Goal: Information Seeking & Learning: Understand process/instructions

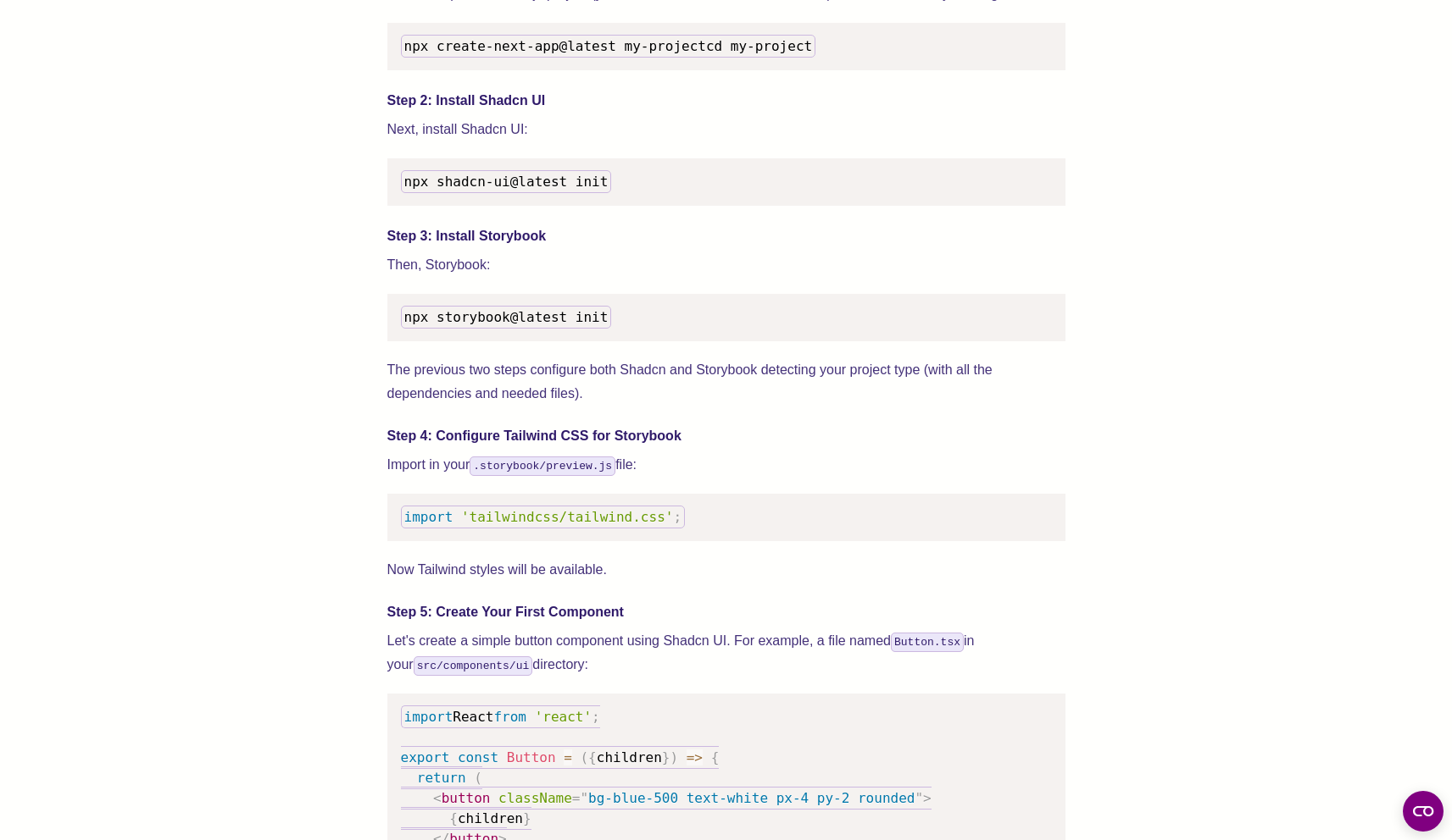
scroll to position [1867, 0]
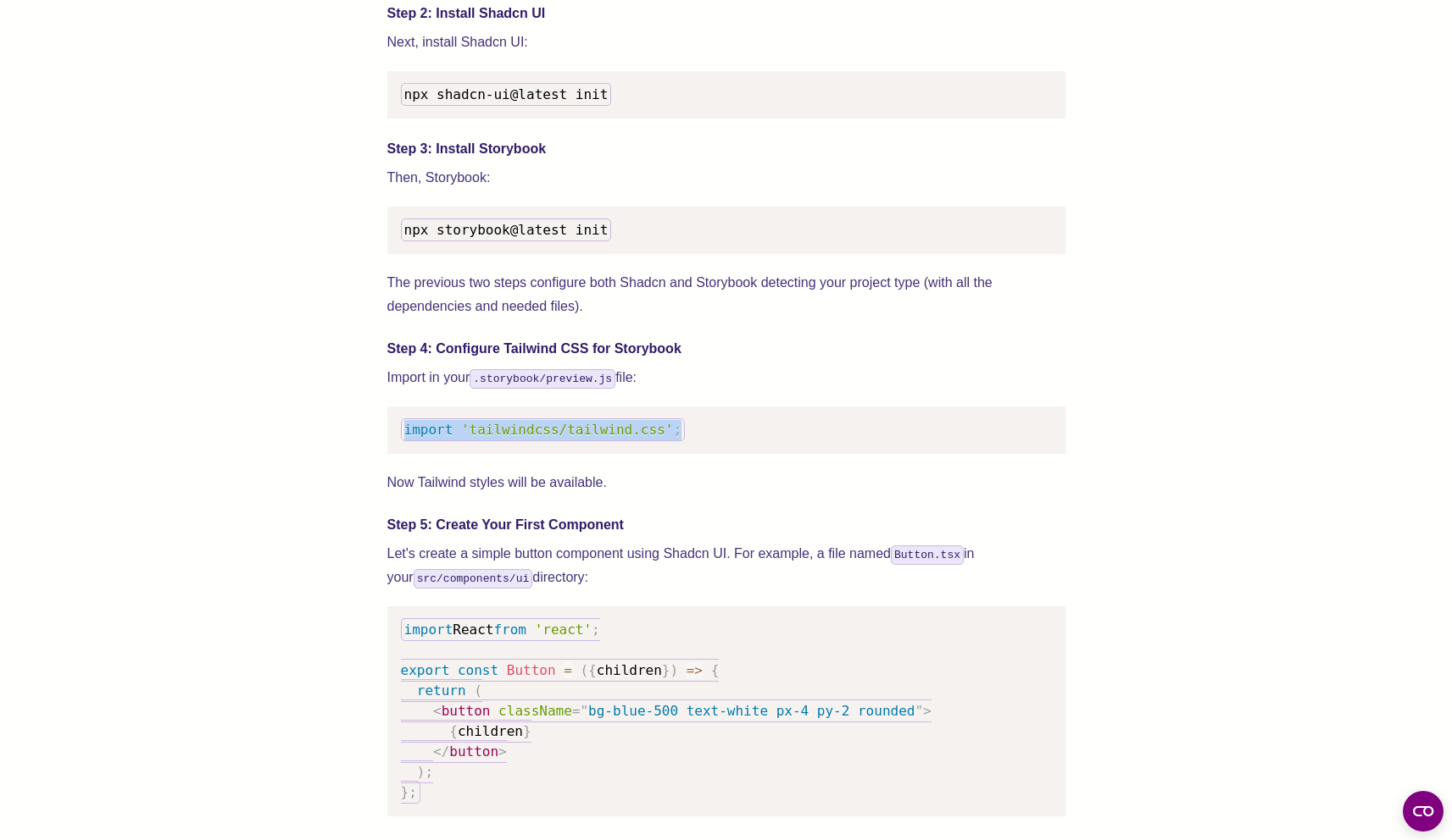
drag, startPoint x: 404, startPoint y: 448, endPoint x: 683, endPoint y: 453, distance: 279.0
click at [680, 441] on code "import 'tailwindcss/tailwind.css' ;" at bounding box center [543, 429] width 285 height 23
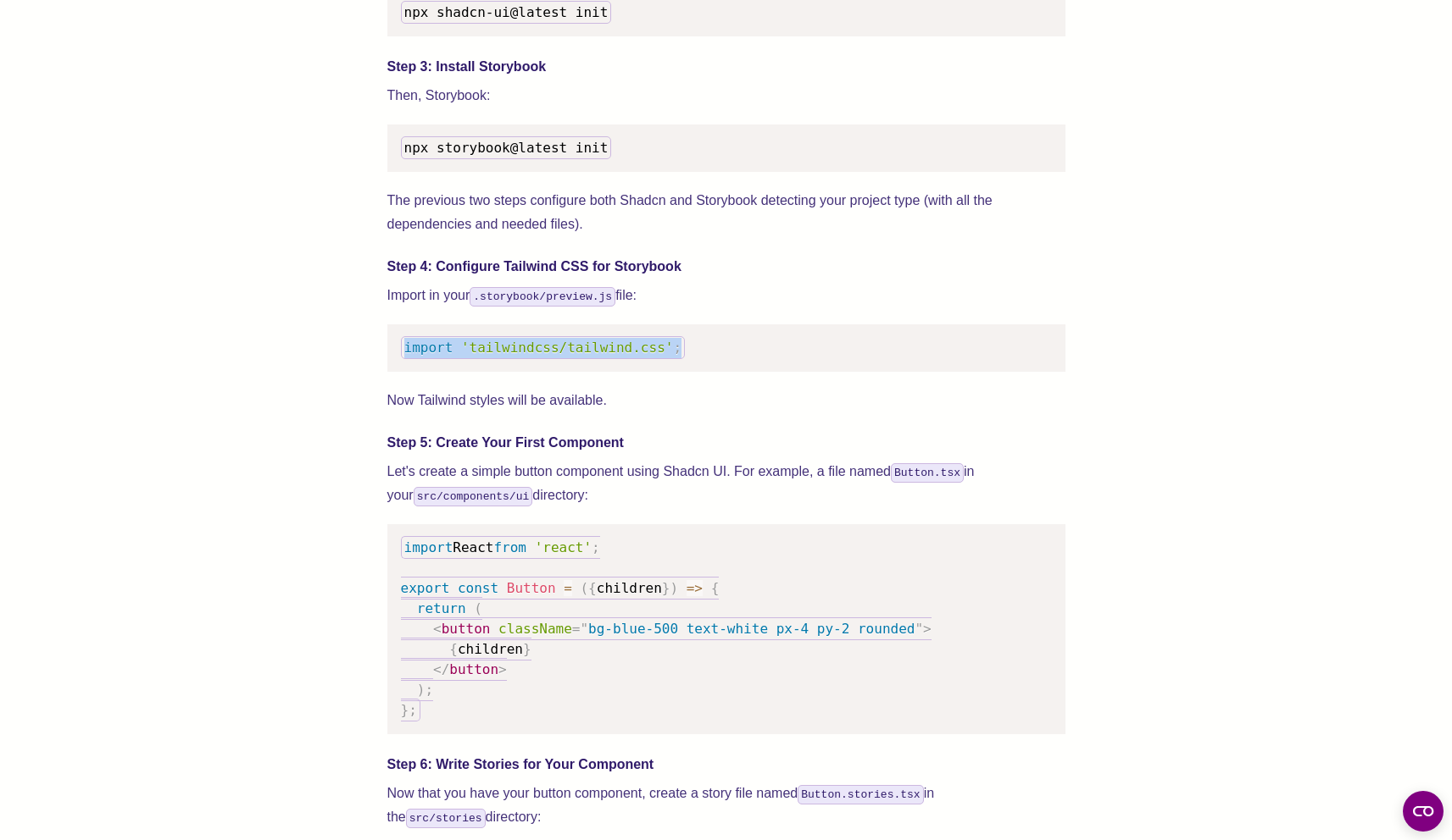
scroll to position [2017, 0]
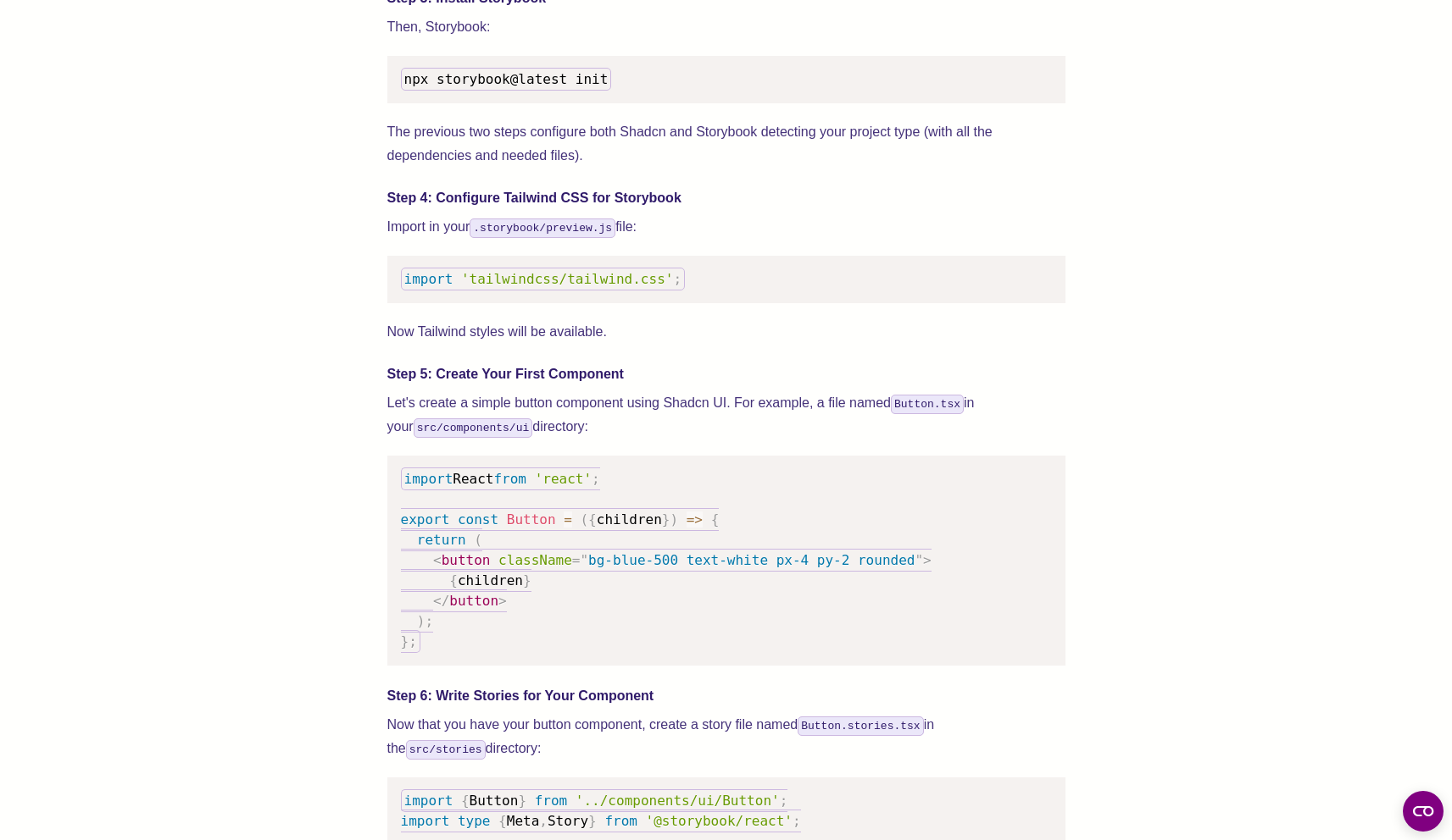
click at [578, 607] on pre "import React from 'react' ; export const Button = ( { children } ) => { return …" at bounding box center [726, 561] width 678 height 210
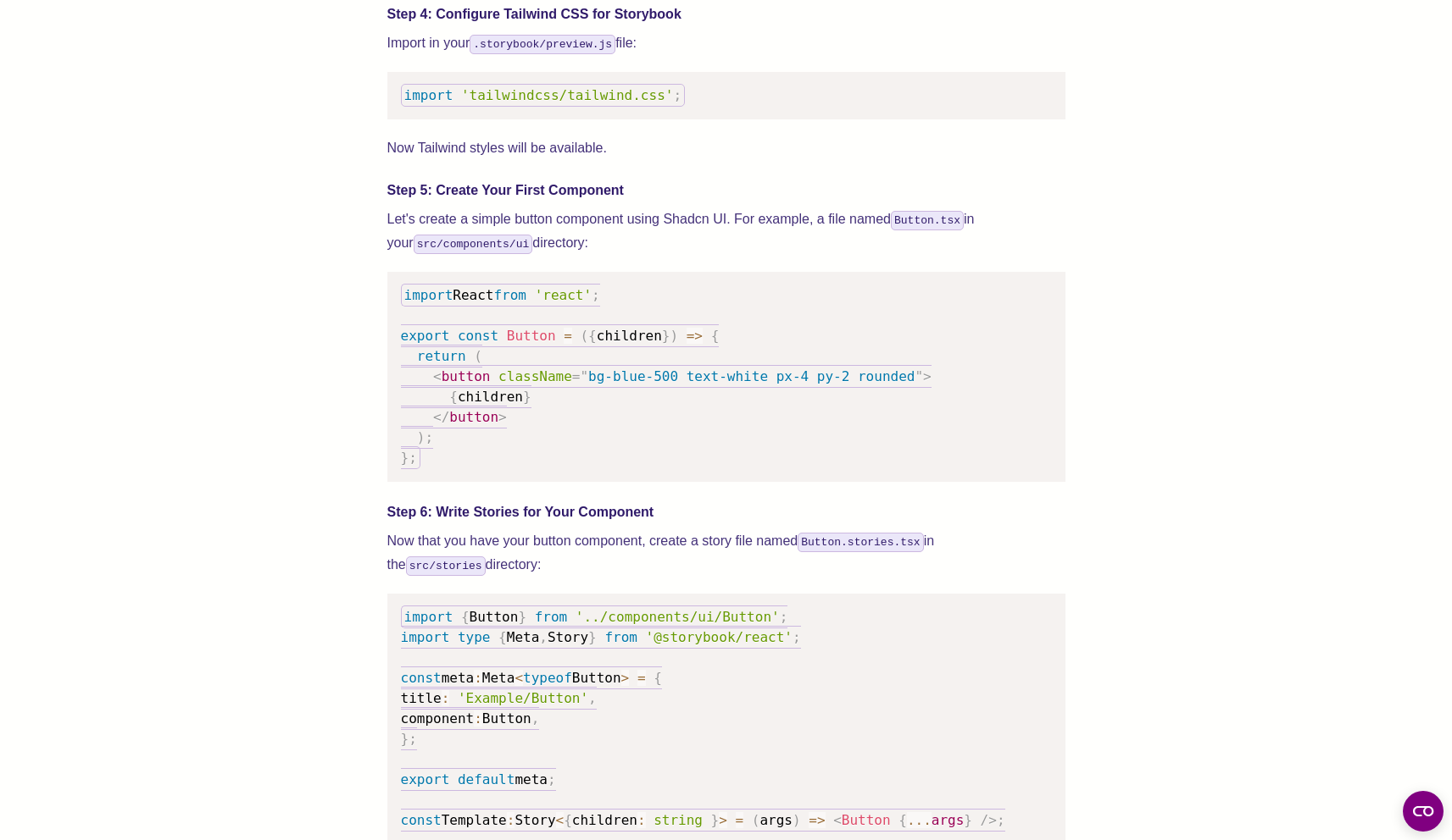
click at [524, 482] on pre "import React from 'react' ; export const Button = ( { children } ) => { return …" at bounding box center [726, 377] width 678 height 210
click at [294, 470] on div "We wrote this guide to show you how to set up both Shadcn UI and Storybook to c…" at bounding box center [726, 573] width 1316 height 4283
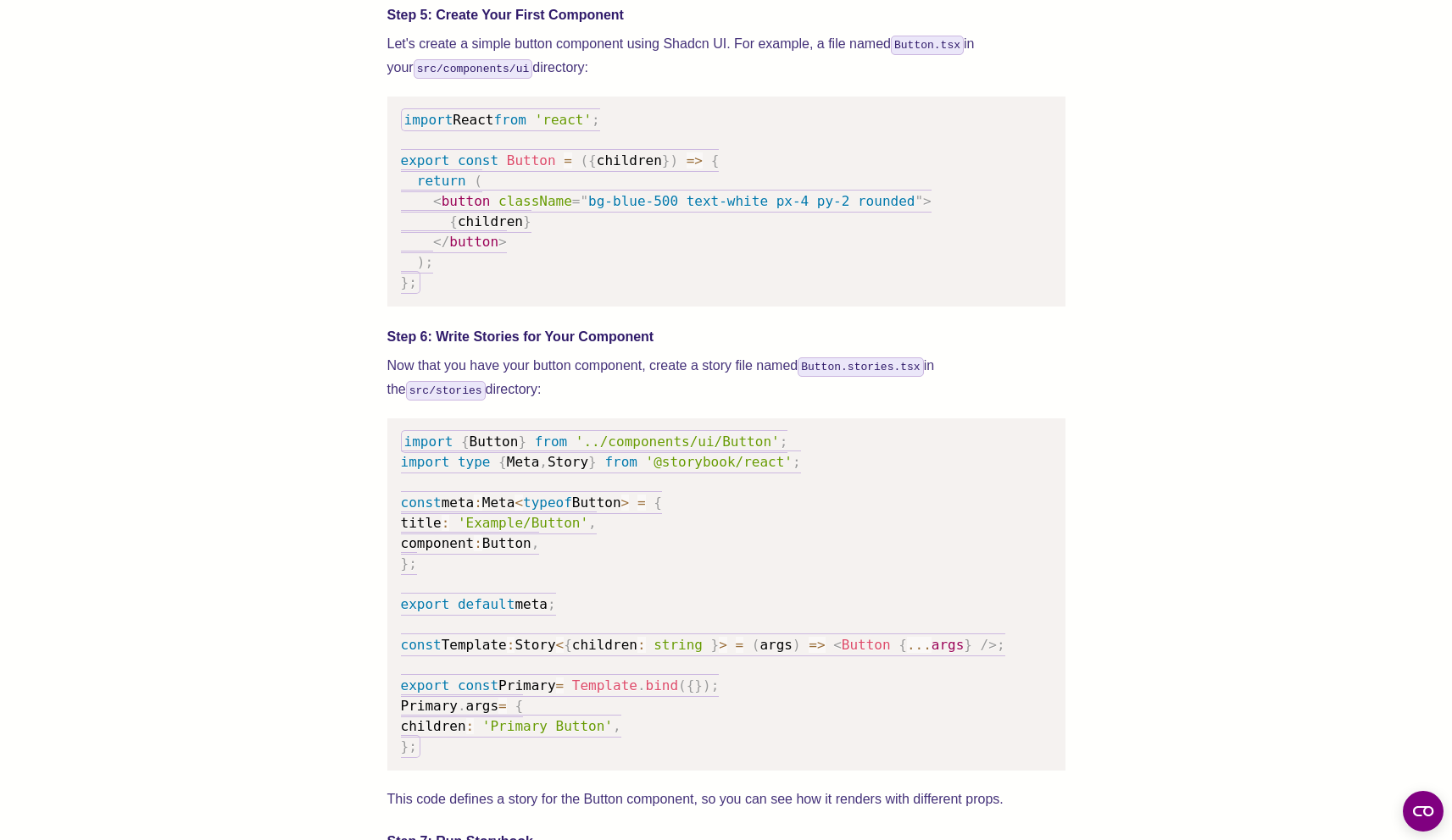
scroll to position [2441, 0]
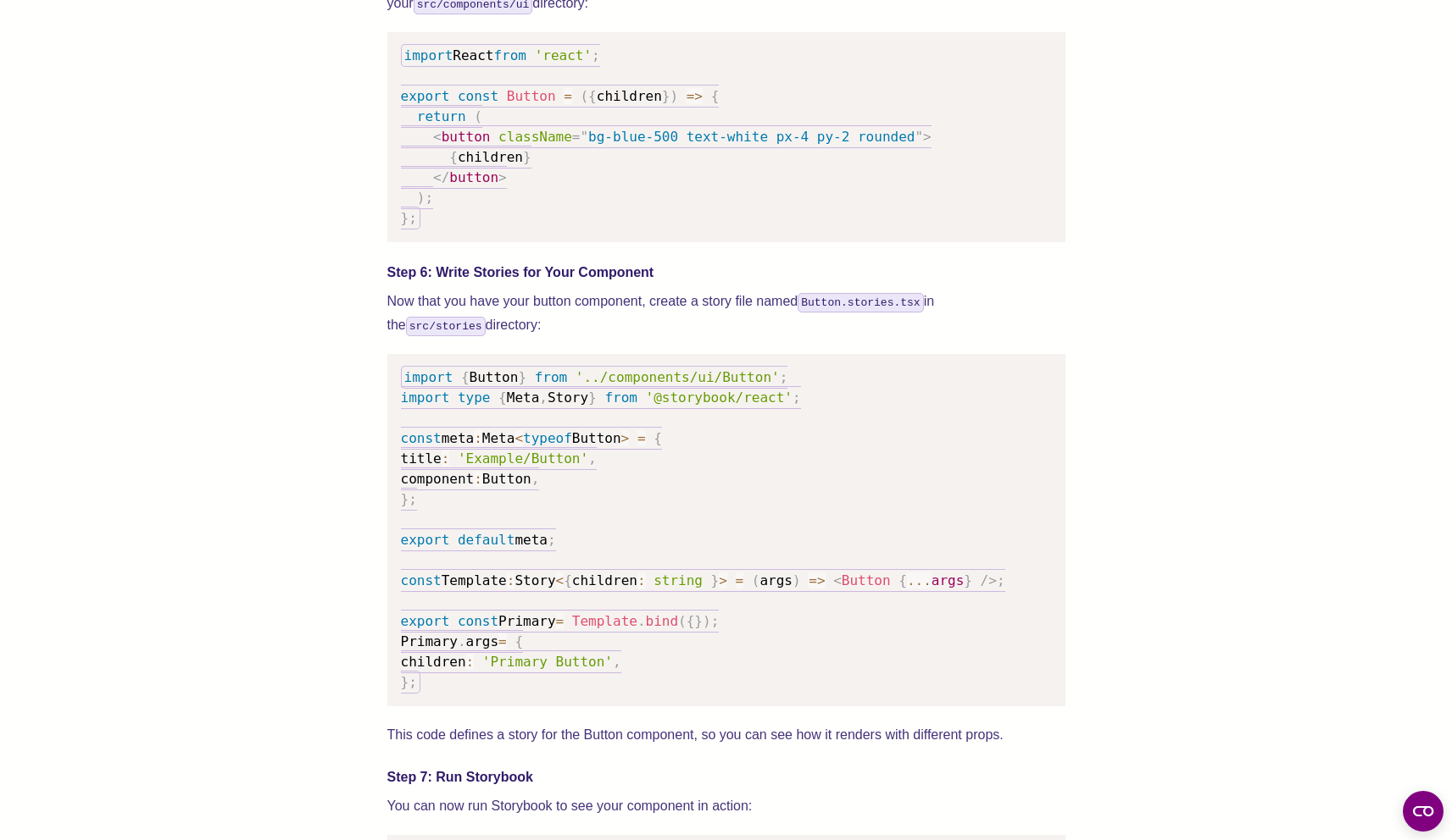
click at [604, 515] on pre "import { Button } from '../components/ui/Button' ; import type { Meta , Story }…" at bounding box center [726, 529] width 678 height 352
click at [438, 467] on span "title" at bounding box center [421, 459] width 40 height 17
click at [450, 487] on span "component" at bounding box center [438, 479] width 74 height 17
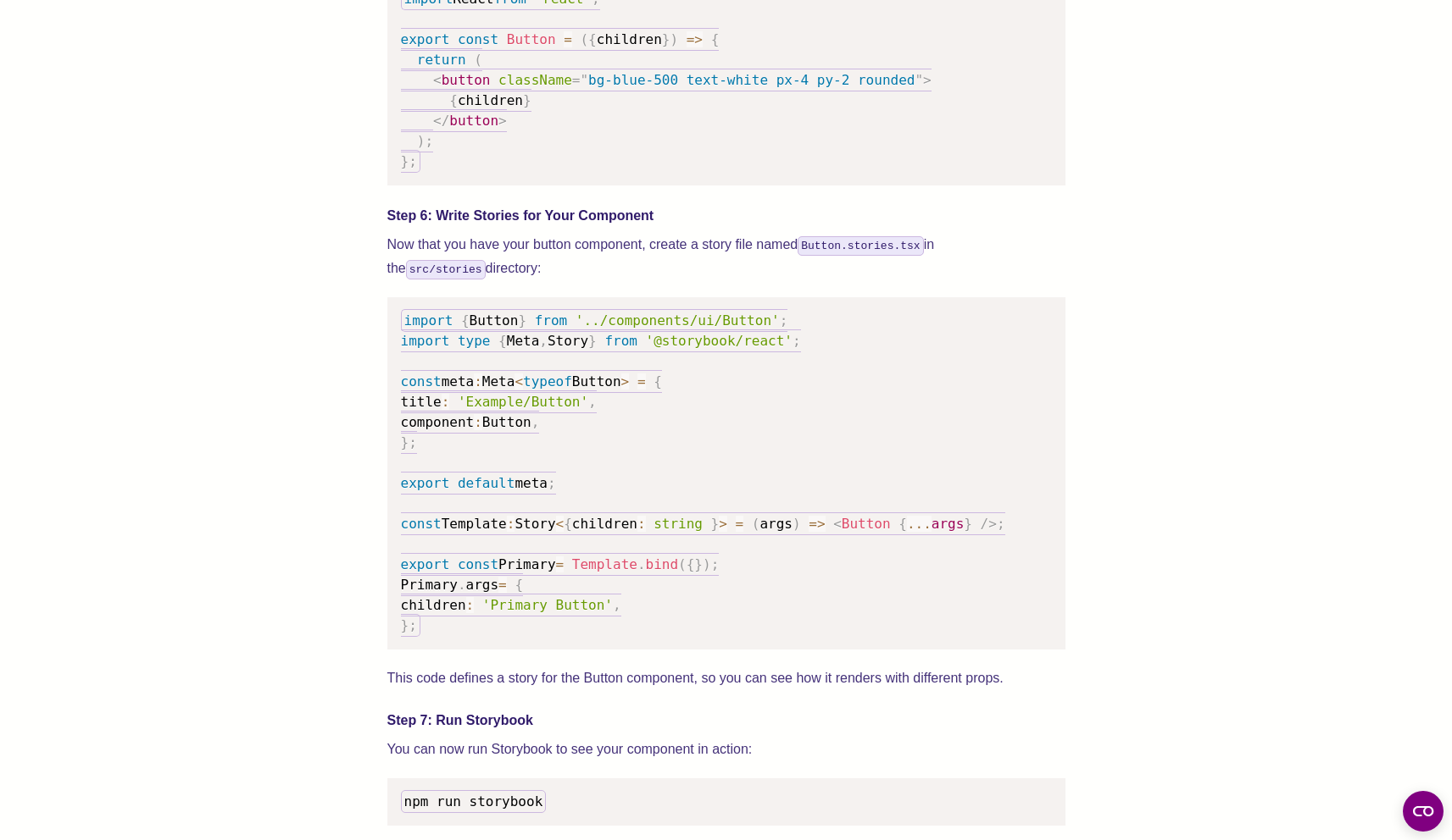
scroll to position [2545, 0]
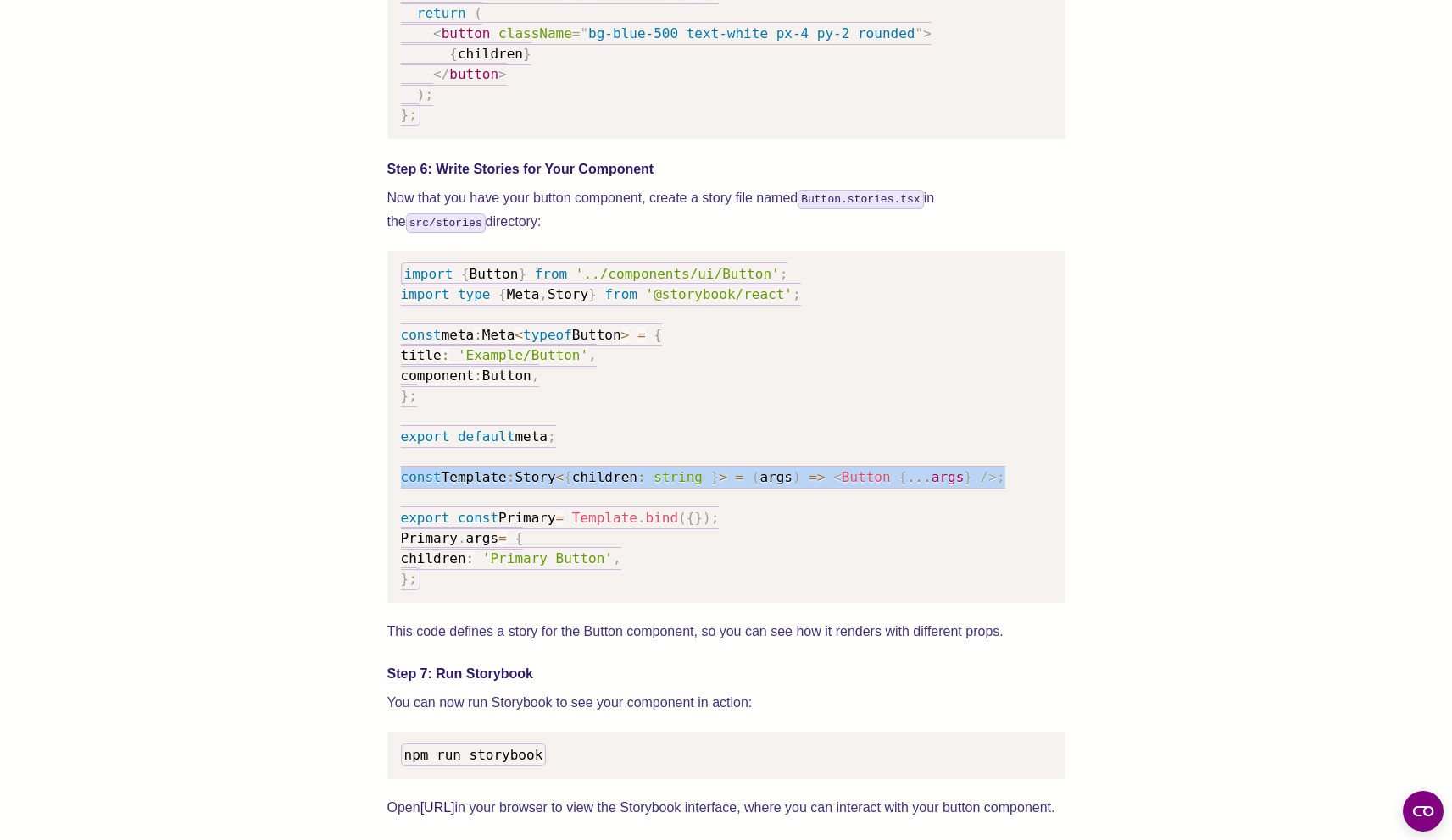
drag, startPoint x: 1031, startPoint y: 494, endPoint x: 394, endPoint y: 505, distance: 637.1
click at [394, 505] on pre "import { Button } from '../components/ui/Button' ; import type { Meta , Story }…" at bounding box center [726, 426] width 678 height 352
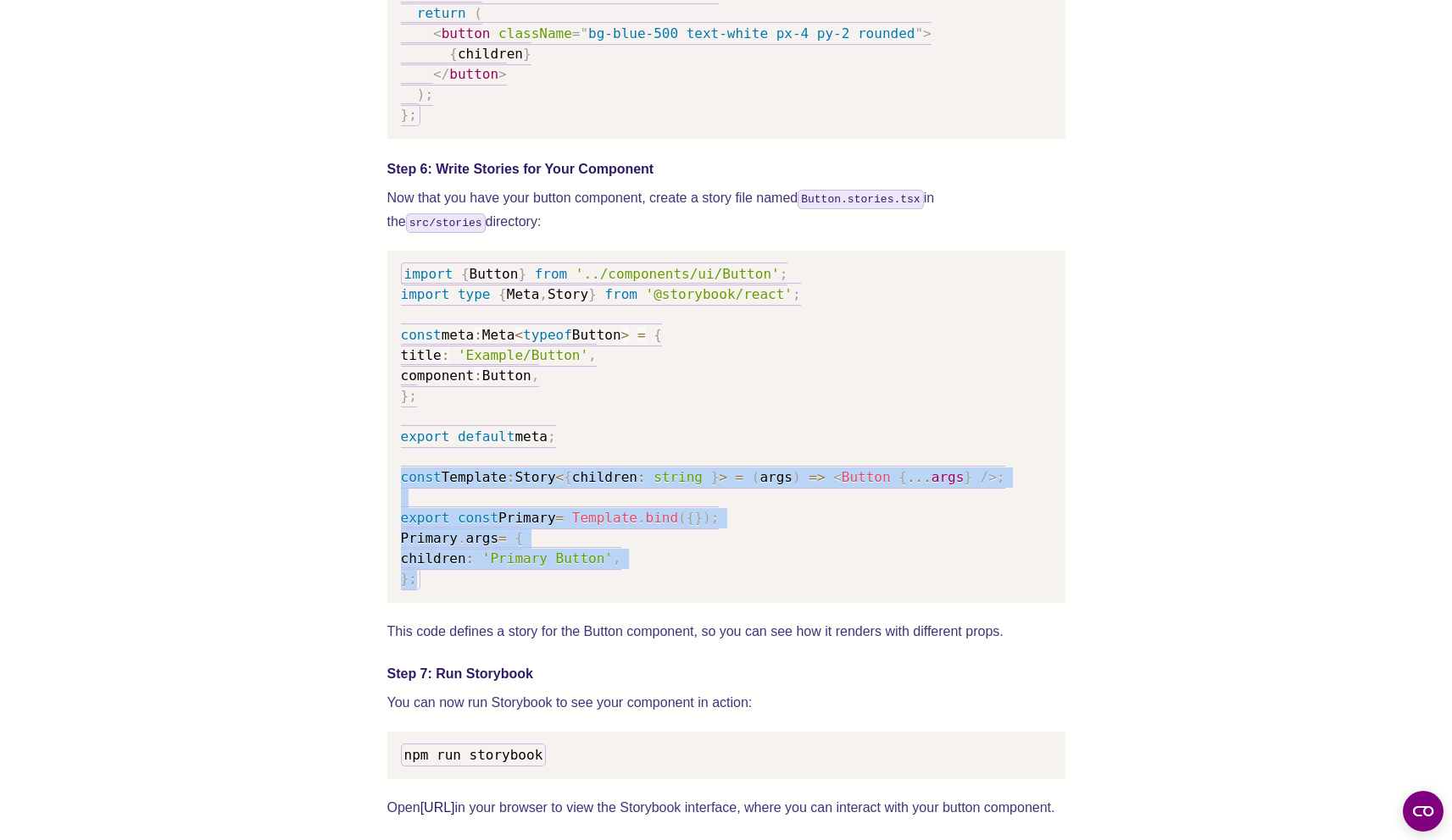
drag, startPoint x: 436, startPoint y: 607, endPoint x: 398, endPoint y: 501, distance: 112.6
click at [398, 501] on pre "import { Button } from '../components/ui/Button' ; import type { Meta , Story }…" at bounding box center [726, 426] width 678 height 352
copy code "const Template : Story < { children : string } > = ( args ) => < Button { ... a…"
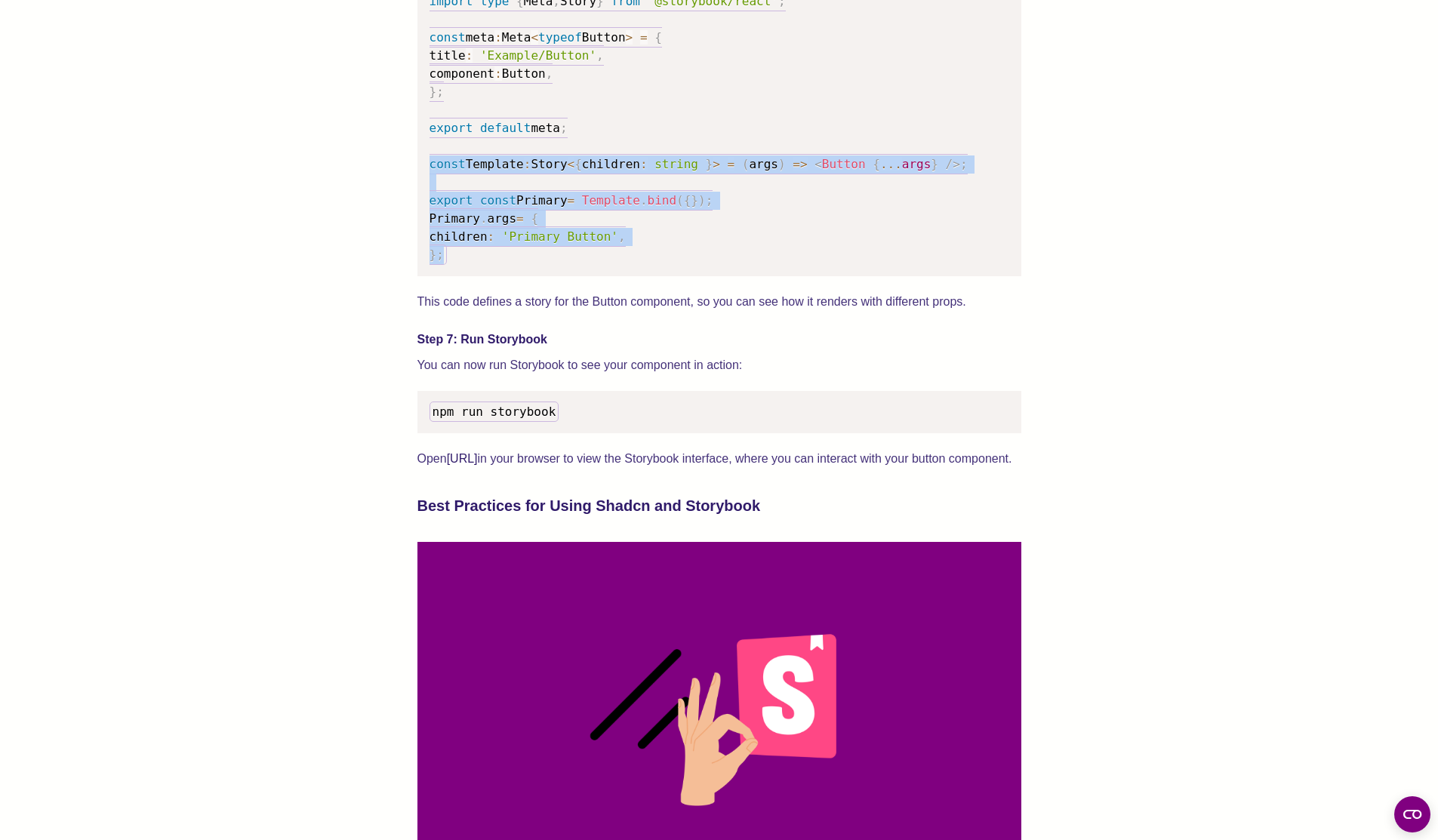
scroll to position [2450, 0]
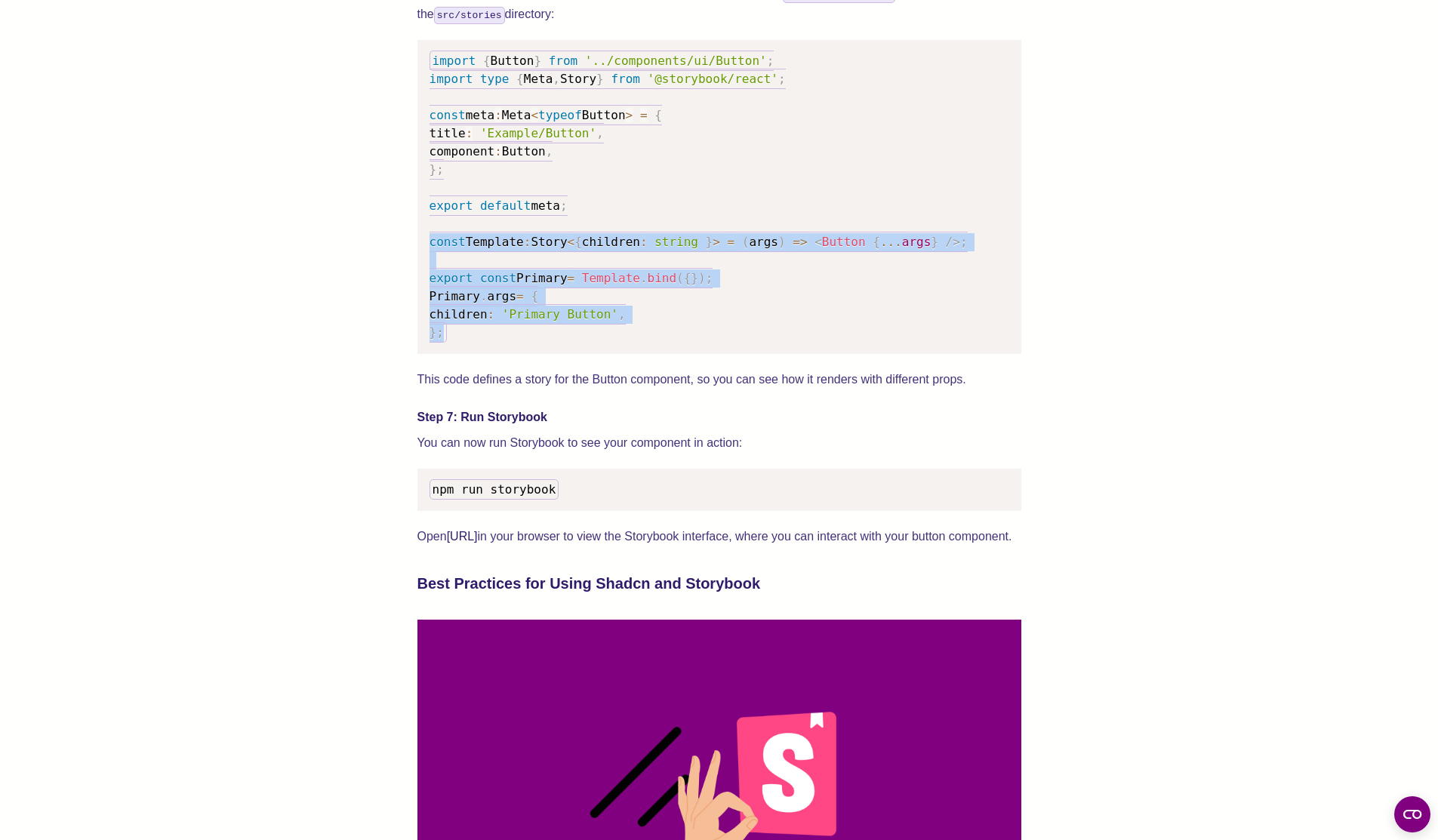
click at [522, 354] on pre "import { Button } from '../components/ui/Button' ; import type { Meta , Story }…" at bounding box center [719, 196] width 604 height 314
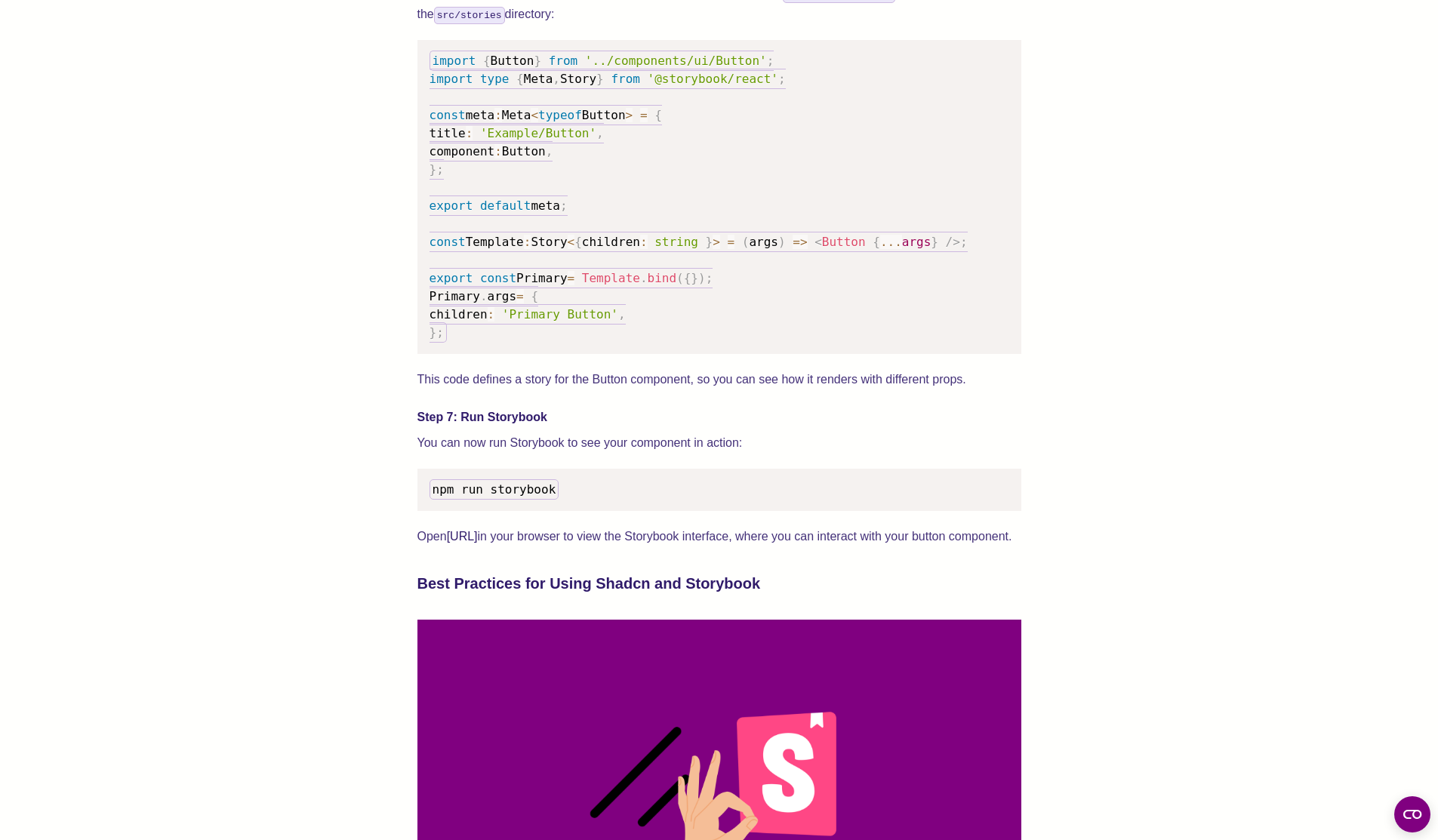
click at [458, 354] on pre "import { Button } from '../components/ui/Button' ; import type { Meta , Story }…" at bounding box center [719, 196] width 604 height 314
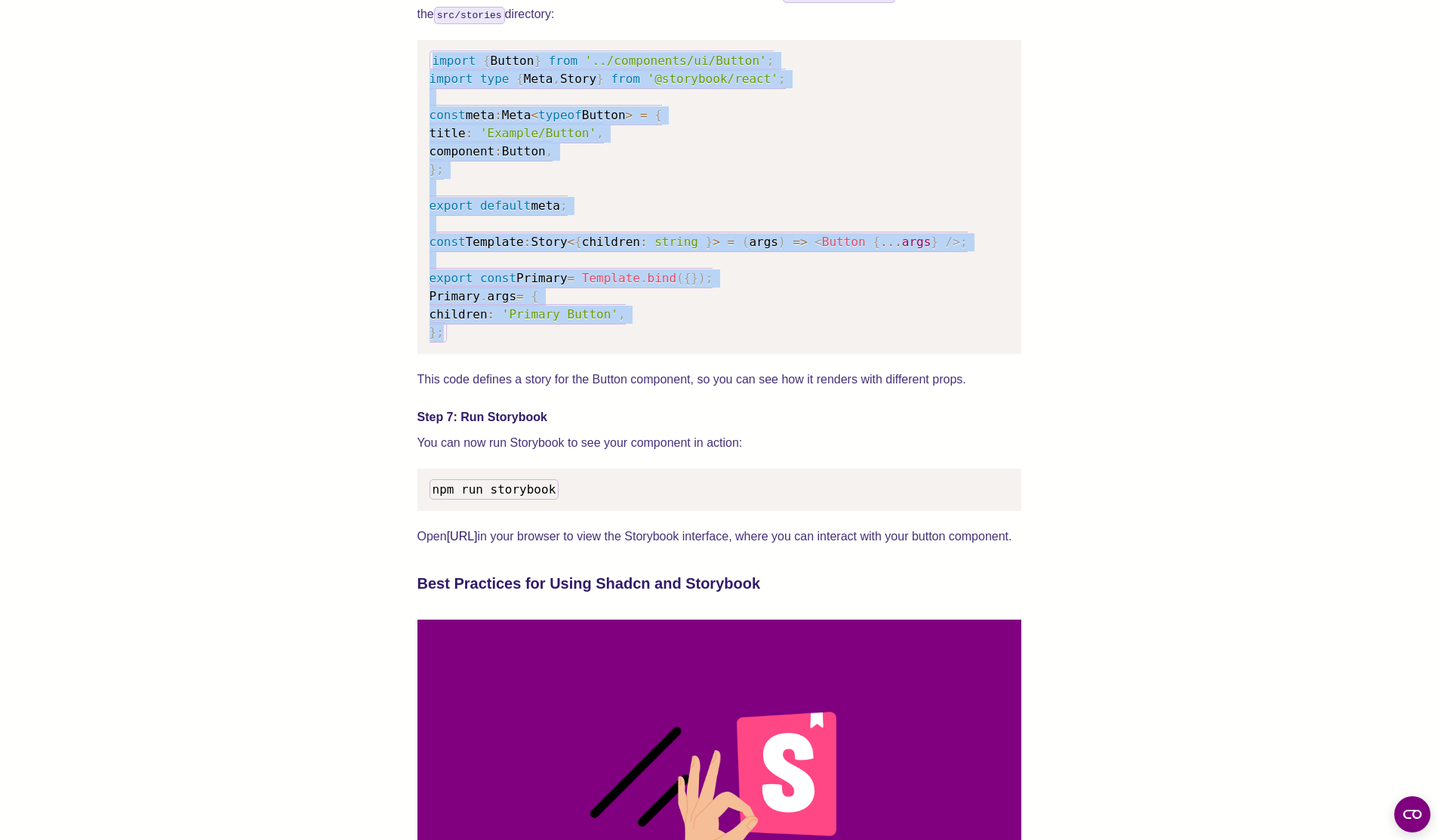
drag, startPoint x: 455, startPoint y: 351, endPoint x: 388, endPoint y: 72, distance: 286.9
click at [388, 72] on div "We wrote this guide to show you how to set up both Shadcn UI and Storybook to c…" at bounding box center [719, 22] width 1317 height 3815
copy code "import { Button } from '../components/ui/Button' ; import type { Meta , Story }…"
click at [586, 86] on span "Story" at bounding box center [578, 79] width 36 height 15
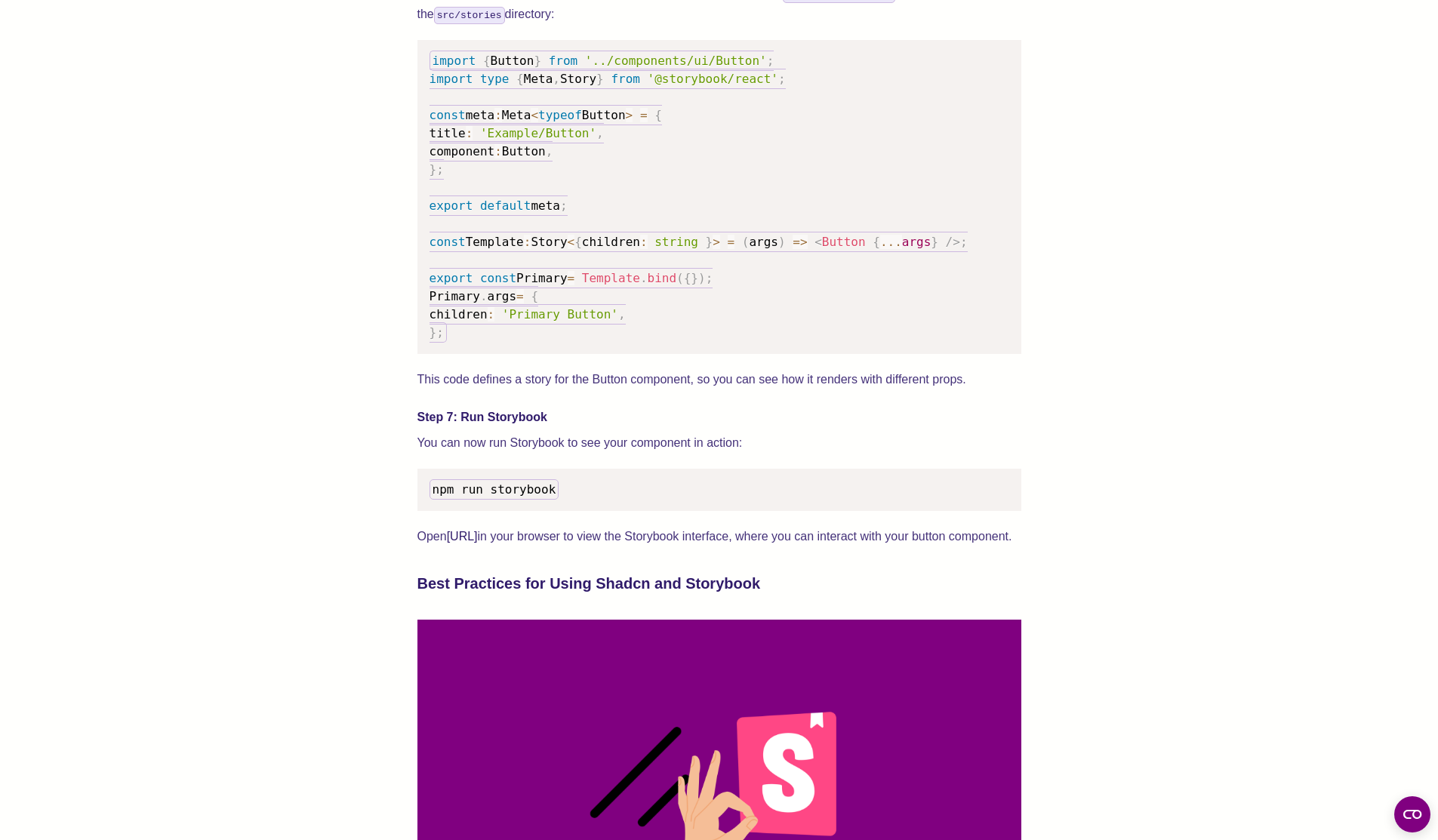
click at [563, 140] on span "'Example/Button'" at bounding box center [538, 133] width 116 height 15
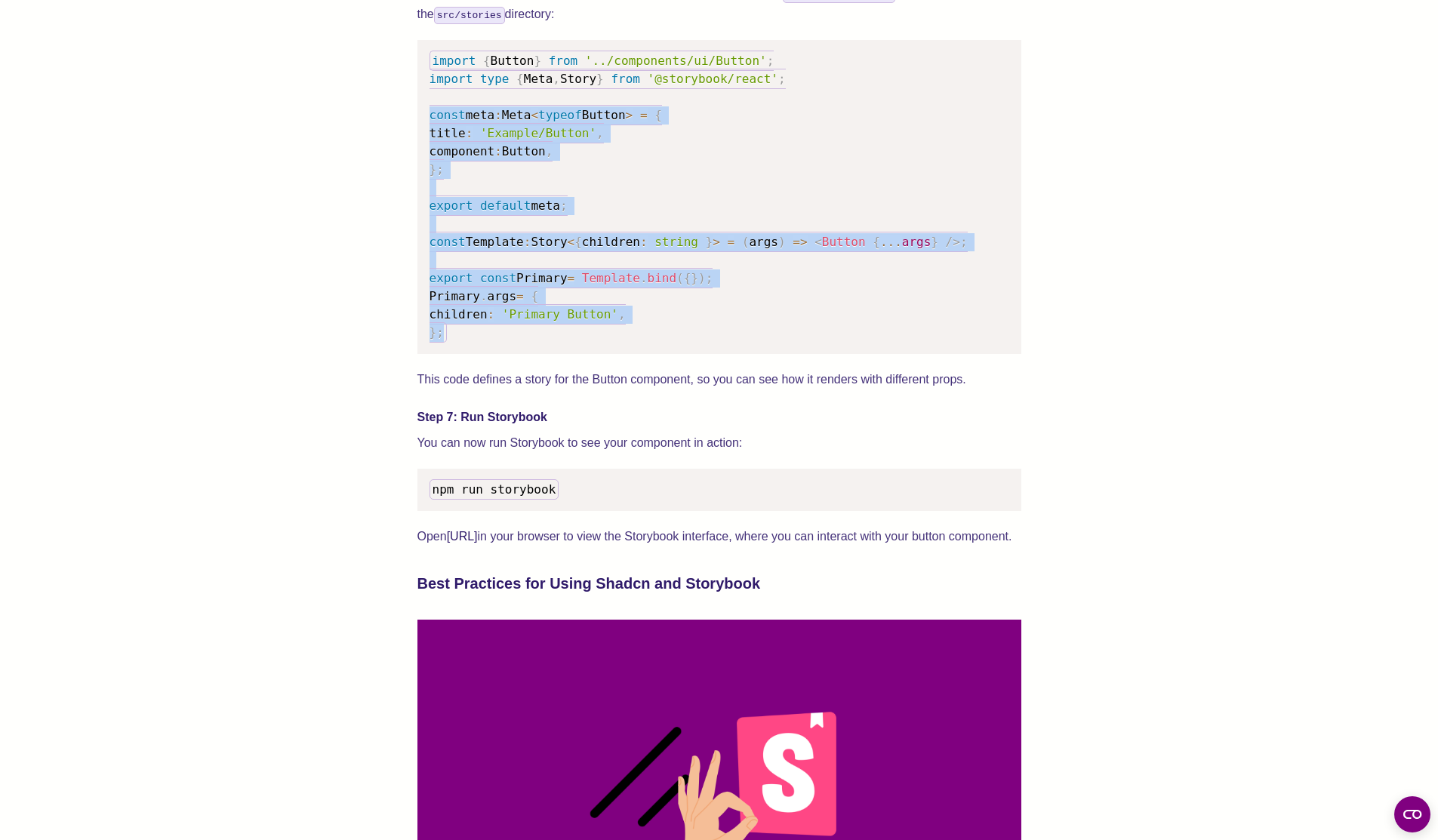
drag, startPoint x: 427, startPoint y: 131, endPoint x: 518, endPoint y: 350, distance: 237.2
click at [518, 350] on pre "import { Button } from '../components/ui/Button' ; import type { Meta , Story }…" at bounding box center [719, 196] width 604 height 314
copy code "const meta : Meta < typeof Button > = { title : 'Example/Button' , component : …"
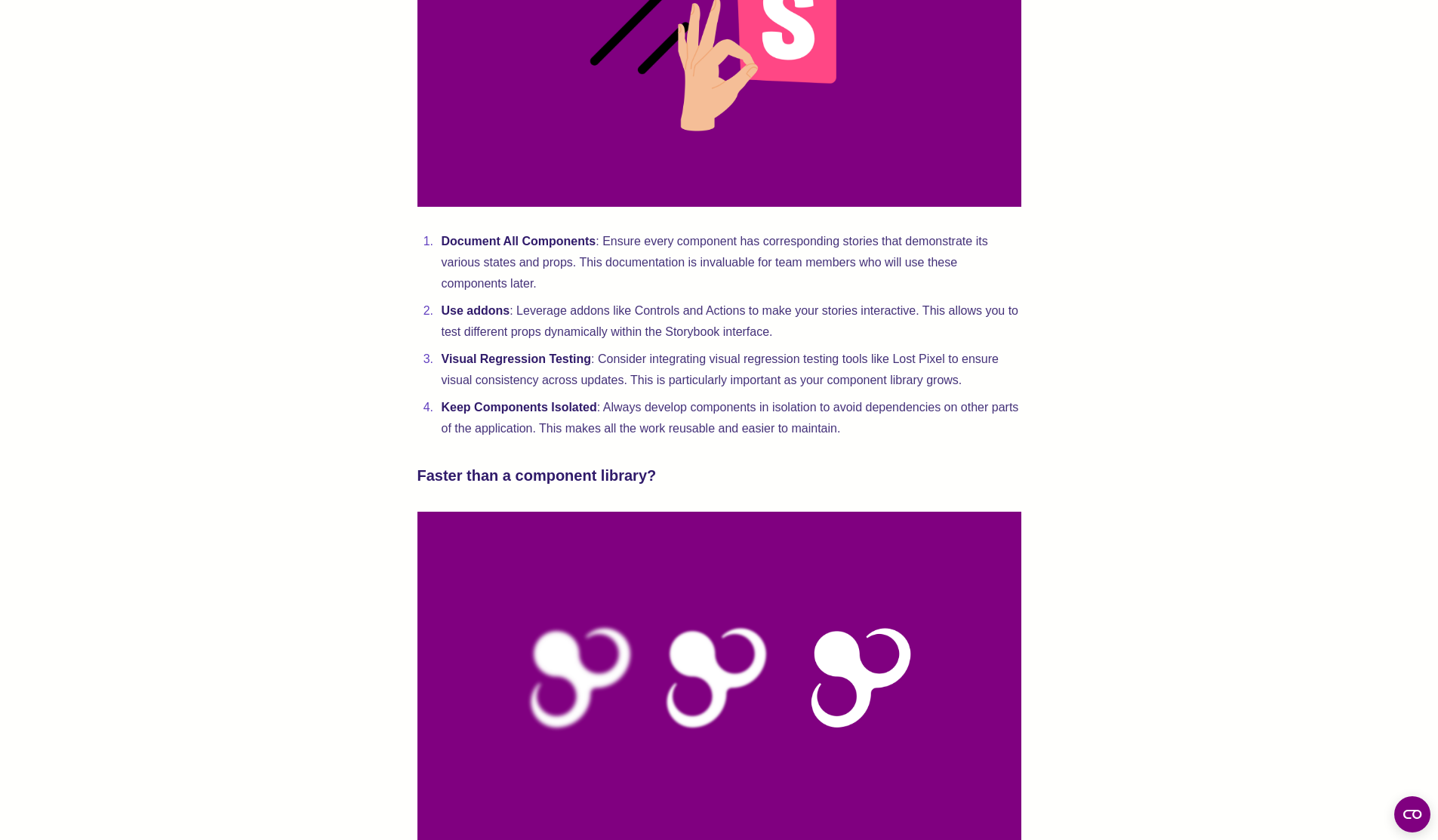
scroll to position [3967, 0]
